Goal: Download file/media

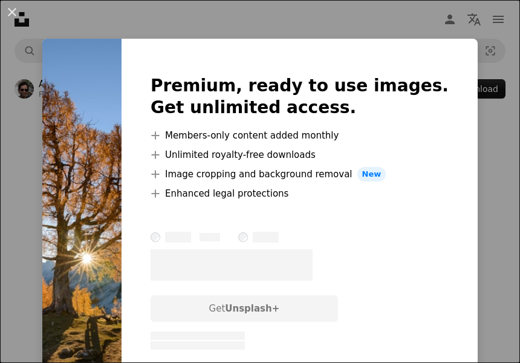
scroll to position [11, 0]
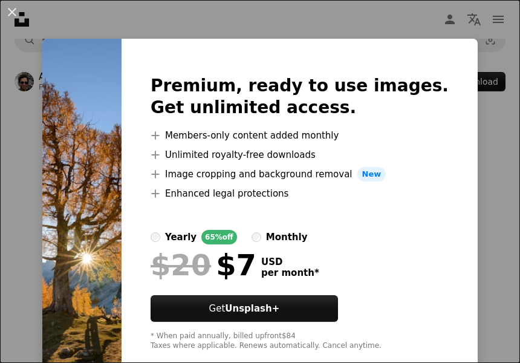
click at [31, 129] on div "An X shape Premium, ready to use images. Get unlimited access. A plus sign Memb…" at bounding box center [260, 181] width 520 height 363
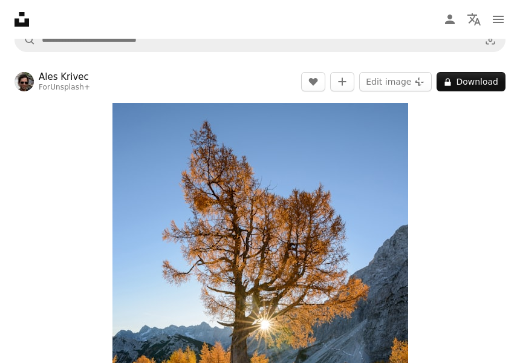
click at [463, 86] on button "A lock Download" at bounding box center [470, 81] width 69 height 19
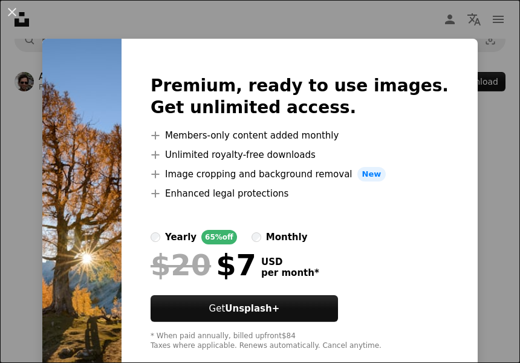
click at [78, 145] on img at bounding box center [81, 213] width 79 height 348
click at [121, 97] on img at bounding box center [81, 213] width 79 height 348
click at [403, 30] on div "An X shape Premium, ready to use images. Get unlimited access. A plus sign Memb…" at bounding box center [260, 181] width 520 height 363
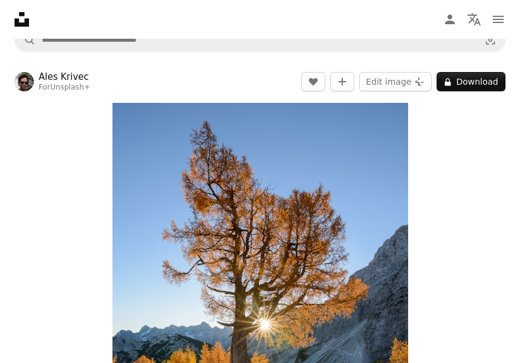
click at [453, 22] on icon "Log in / Sign up" at bounding box center [450, 20] width 10 height 10
